Goal: Task Accomplishment & Management: Complete application form

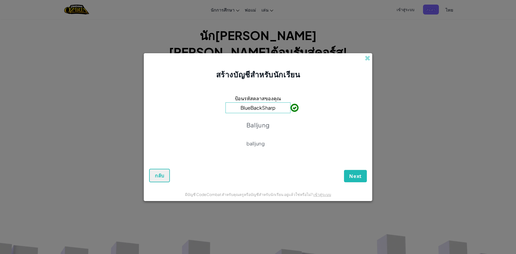
click at [340, 73] on div "สร้างบัญชีสำหรับนักเรียน" at bounding box center [258, 66] width 229 height 27
click at [340, 74] on div "สร้างบัญชีสำหรับนักเรียน" at bounding box center [258, 66] width 229 height 27
click at [238, 108] on input "BlueBackSharp" at bounding box center [258, 107] width 65 height 11
click at [333, 108] on div "ป้อนรหัสคลาสของคุณ BlueBackSharp Balljung balljung" at bounding box center [258, 122] width 218 height 74
click at [291, 114] on div "ป้อนรหัสคลาสของคุณ BlueBackSharp Balljung balljung" at bounding box center [258, 122] width 218 height 74
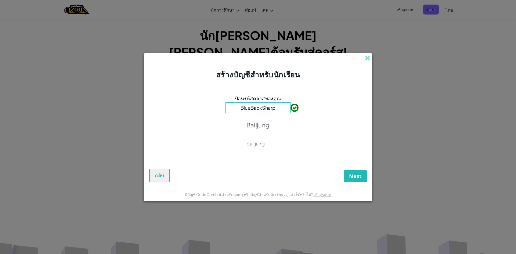
click at [315, 105] on div "ป้อนรหัสคลาสของคุณ BlueBackSharp Balljung balljung" at bounding box center [258, 122] width 218 height 74
click at [297, 96] on div "ป้อนรหัสคลาสของคุณ BlueBackSharp Balljung balljung" at bounding box center [258, 122] width 218 height 74
click at [315, 121] on div "ป้อนรหัสคลาสของคุณ BlueBackSharp Balljung balljung" at bounding box center [258, 122] width 218 height 74
click at [303, 127] on div "ป้อนรหัสคลาสของคุณ BlueBackSharp Balljung balljung" at bounding box center [258, 122] width 218 height 74
click at [309, 93] on div "ป้อนรหัสคลาสของคุณ BlueBackSharp Balljung balljung" at bounding box center [258, 122] width 218 height 74
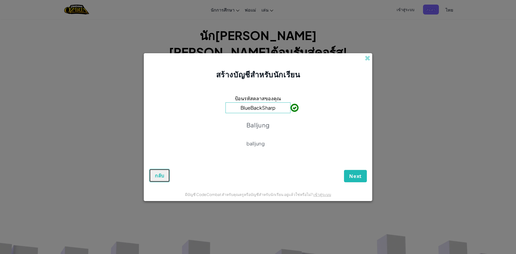
click at [154, 173] on button "กลับ" at bounding box center [159, 175] width 21 height 13
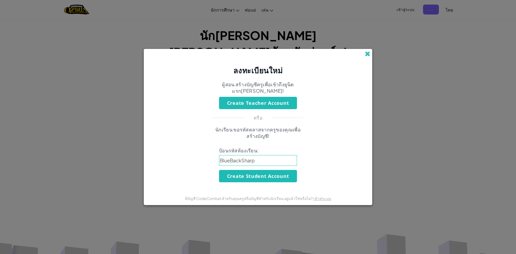
click at [368, 55] on span at bounding box center [368, 54] width 6 height 6
